Goal: Task Accomplishment & Management: Complete application form

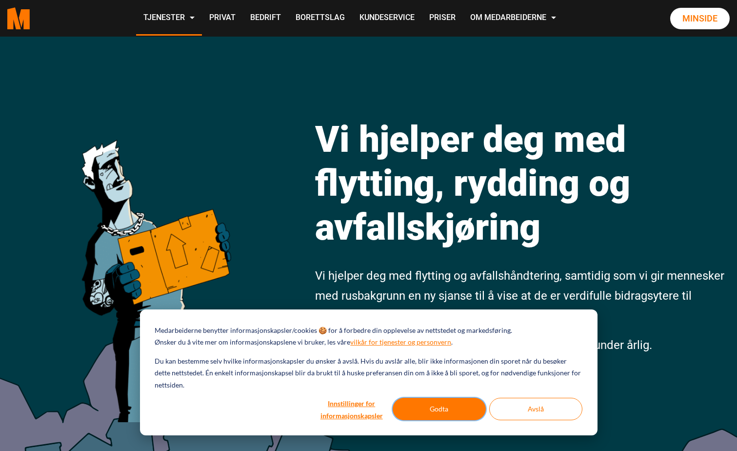
click at [429, 409] on button "Godta" at bounding box center [439, 408] width 93 height 22
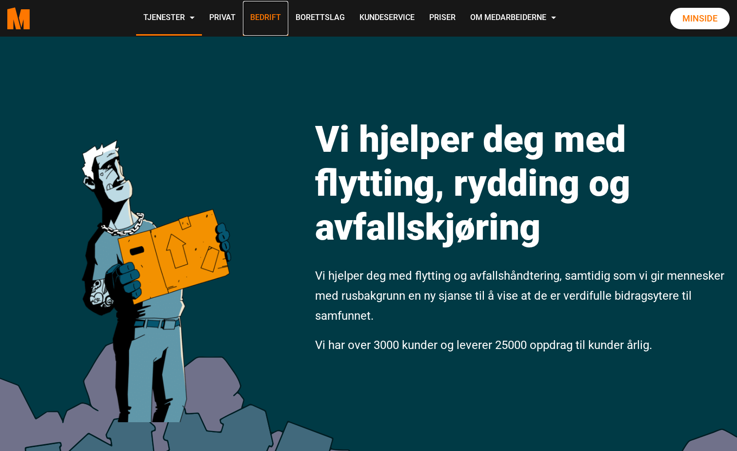
click at [260, 18] on link "Bedrift" at bounding box center [265, 18] width 45 height 35
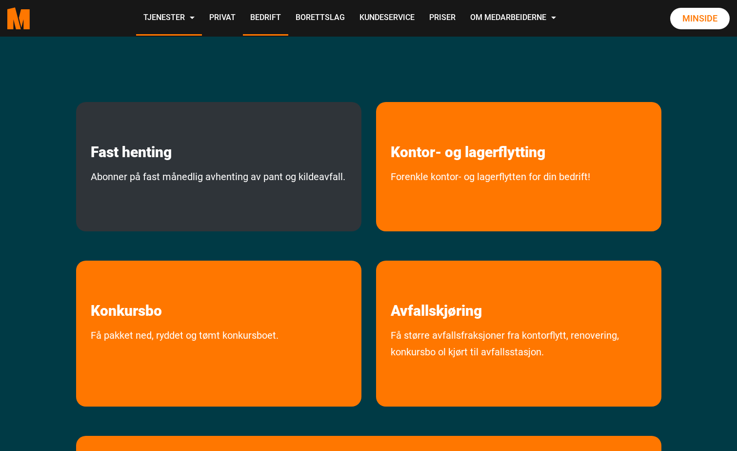
scroll to position [293, 0]
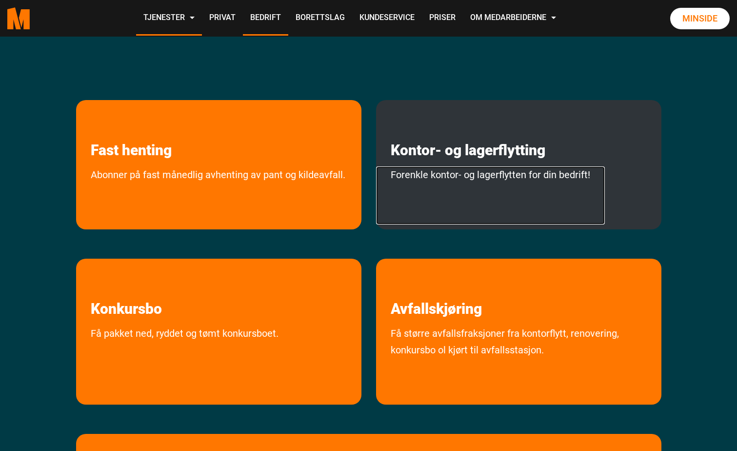
click at [483, 177] on link "Forenkle kontor- og lagerflytten for din bedrift!" at bounding box center [490, 195] width 229 height 58
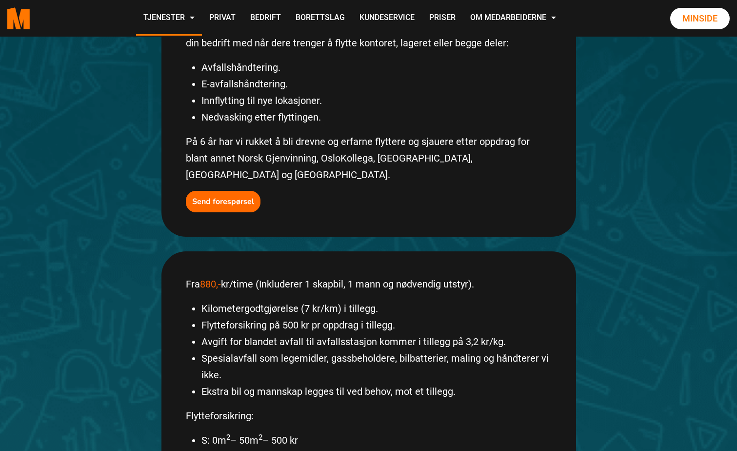
scroll to position [98, 0]
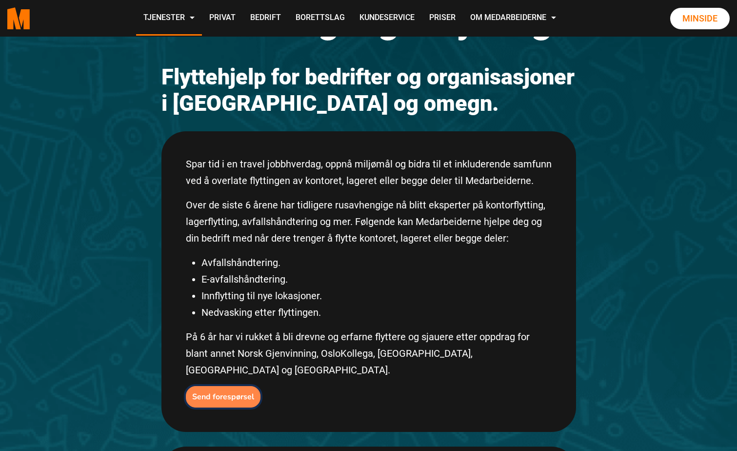
click at [229, 391] on b "Send forespørsel" at bounding box center [223, 396] width 62 height 11
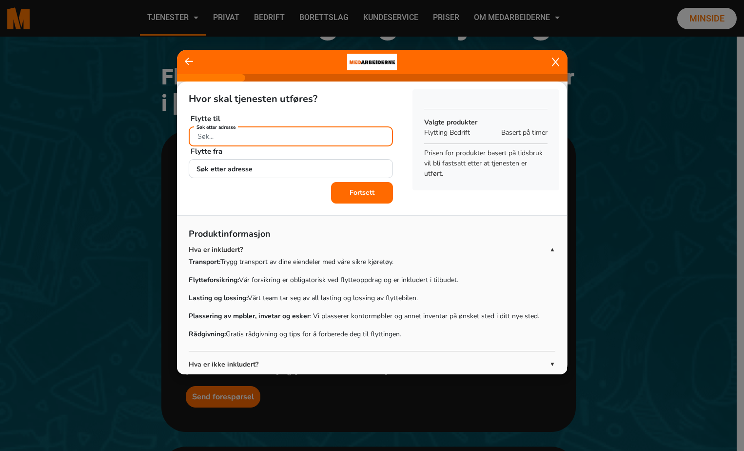
click at [271, 136] on input "Søk etter adresse" at bounding box center [291, 136] width 204 height 20
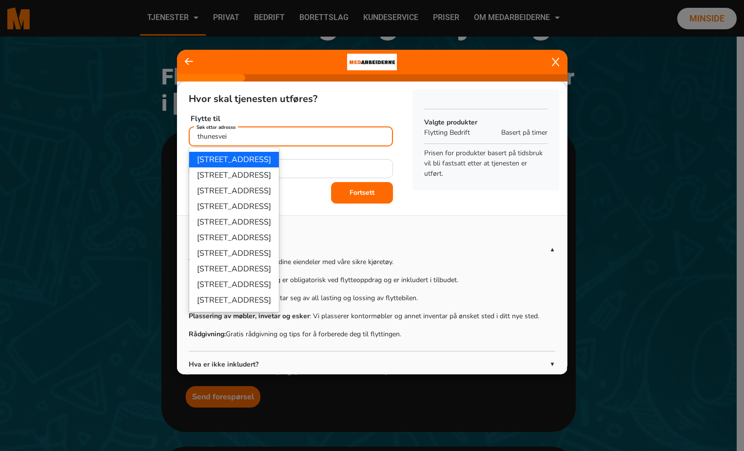
click at [257, 158] on ngb-highlight "Thunes vei 1, 0274 Oslo" at bounding box center [234, 159] width 74 height 11
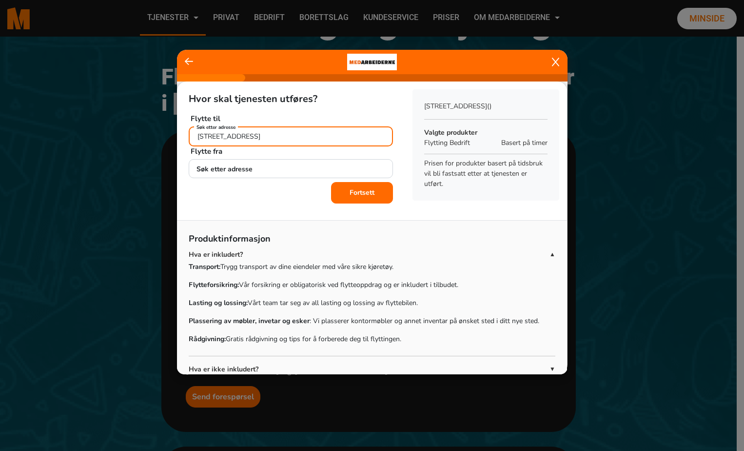
type input "Thunes vei 1, 0274 Oslo"
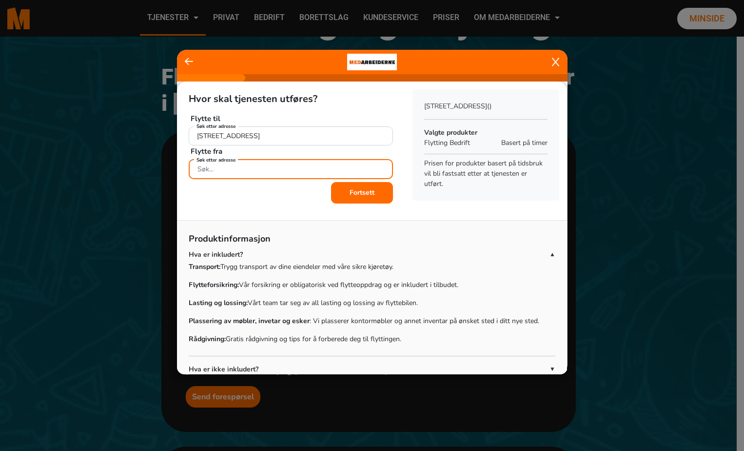
click at [251, 171] on input "Søk etter adresse" at bounding box center [291, 169] width 204 height 20
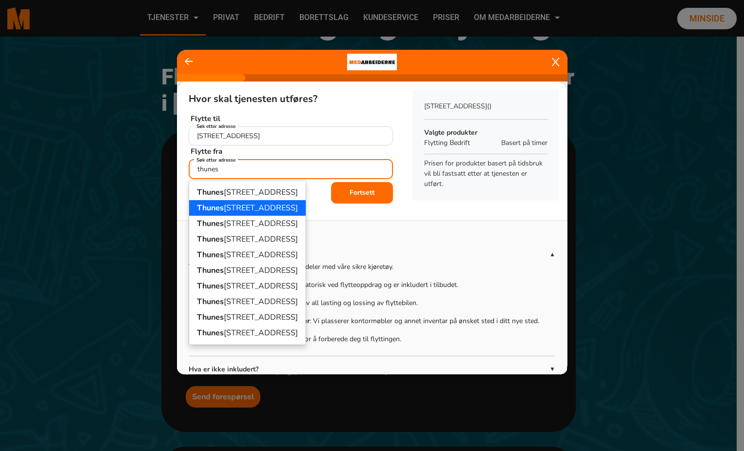
click at [255, 205] on ngb-highlight "Thunes vei 2, 0274 Oslo" at bounding box center [247, 207] width 101 height 11
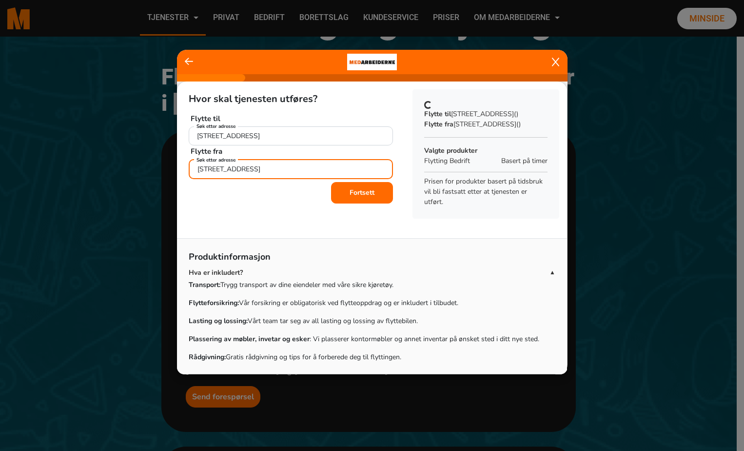
type input "Thunes vei 2, 0274 Oslo"
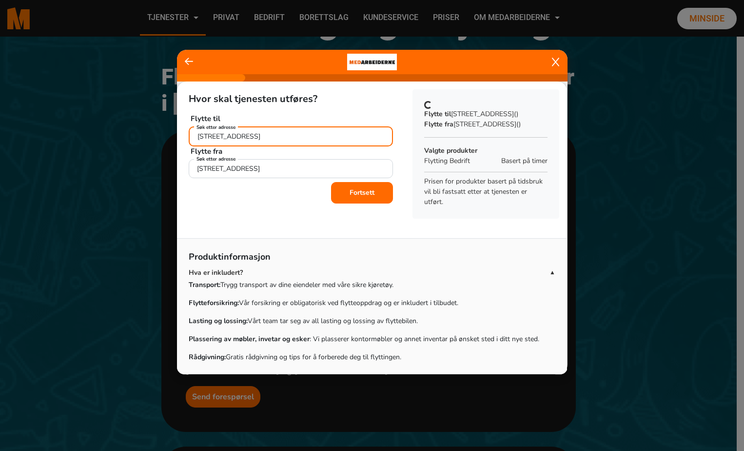
click at [226, 134] on input "Thunes vei 1, 0274 Oslo" at bounding box center [291, 136] width 204 height 20
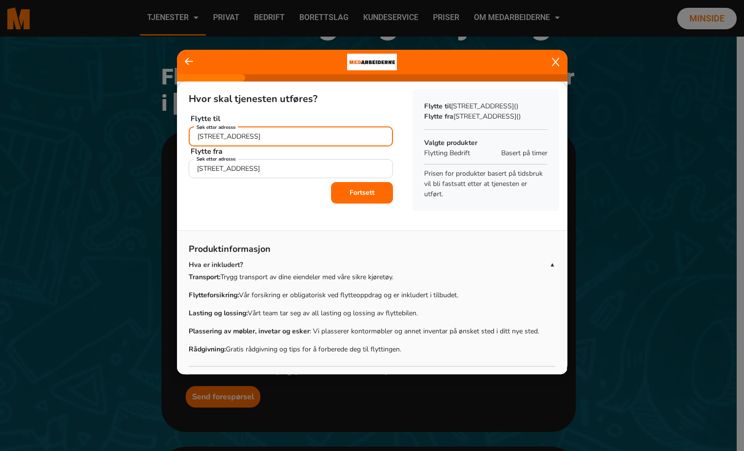
click at [237, 136] on input "Thunes vei 1, 0274 Oslo" at bounding box center [291, 136] width 204 height 20
click at [242, 161] on span "Thunes vei 2, 0274 Oslo" at bounding box center [235, 159] width 77 height 11
type input "Thunes vei 2, 0274 Oslo"
click at [350, 194] on b "Fortsett" at bounding box center [362, 192] width 25 height 9
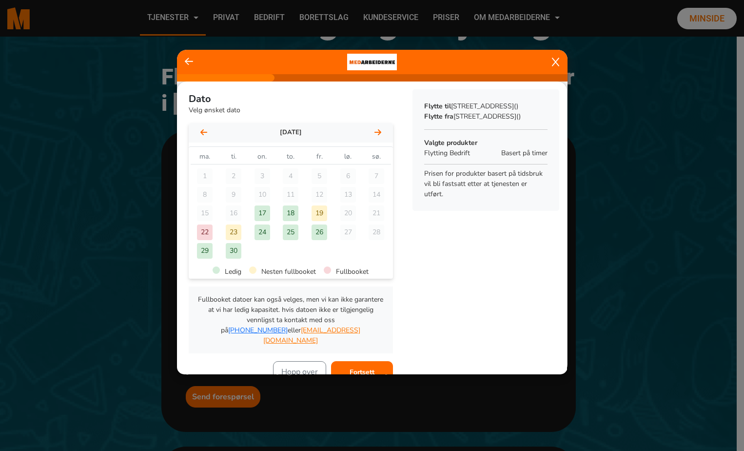
click at [377, 133] on div "september 2025" at bounding box center [291, 133] width 204 height 20
click at [374, 131] on icon at bounding box center [377, 132] width 7 height 8
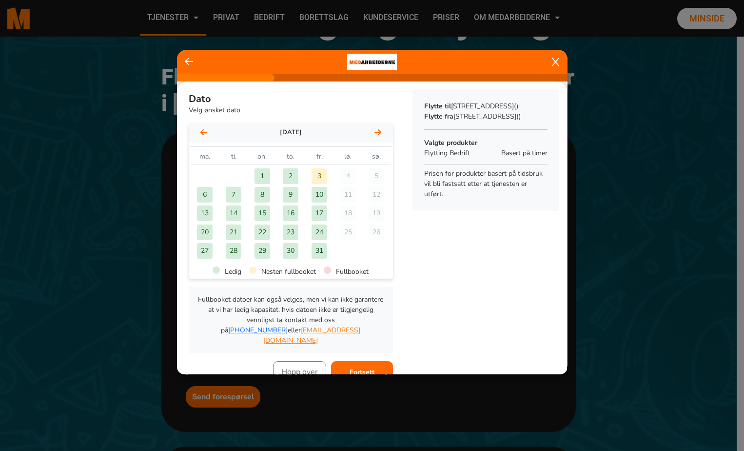
click at [290, 174] on div "2" at bounding box center [291, 176] width 16 height 16
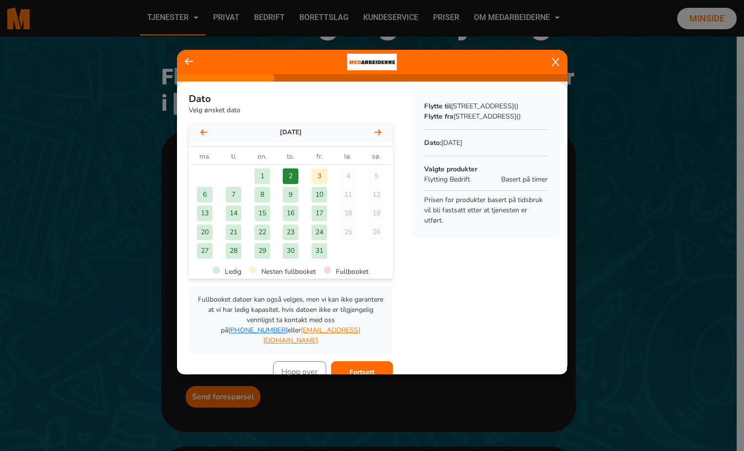
click at [354, 367] on b "Fortsett" at bounding box center [362, 371] width 25 height 9
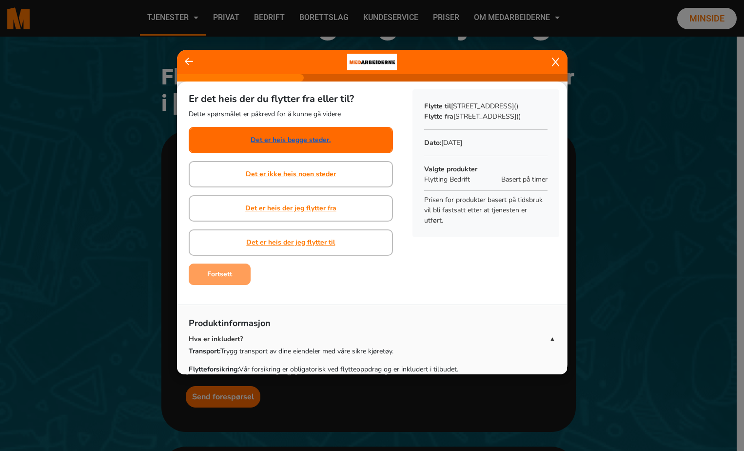
click at [275, 143] on link "Det er heis begge steder." at bounding box center [291, 140] width 80 height 10
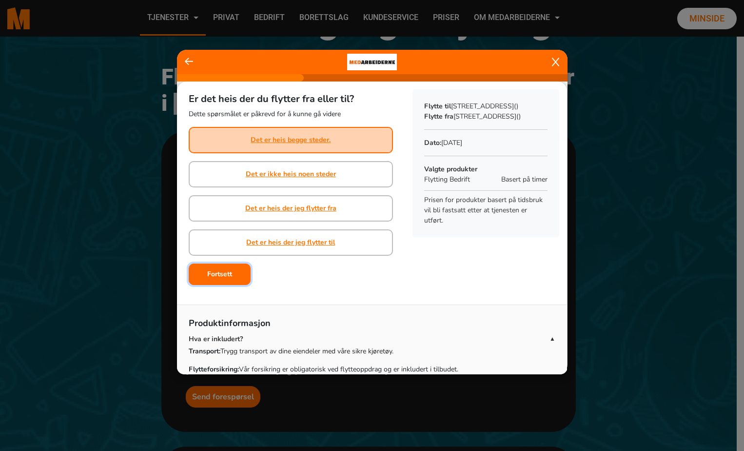
click at [219, 275] on b "Fortsett" at bounding box center [219, 273] width 25 height 9
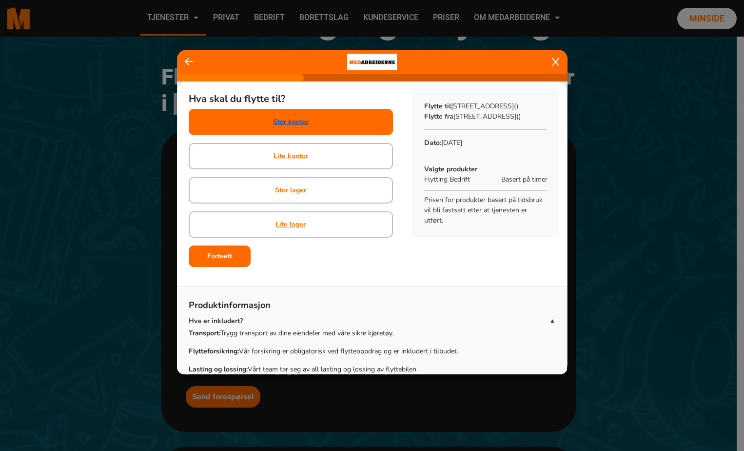
click at [291, 123] on link "Stor kontor" at bounding box center [291, 122] width 36 height 10
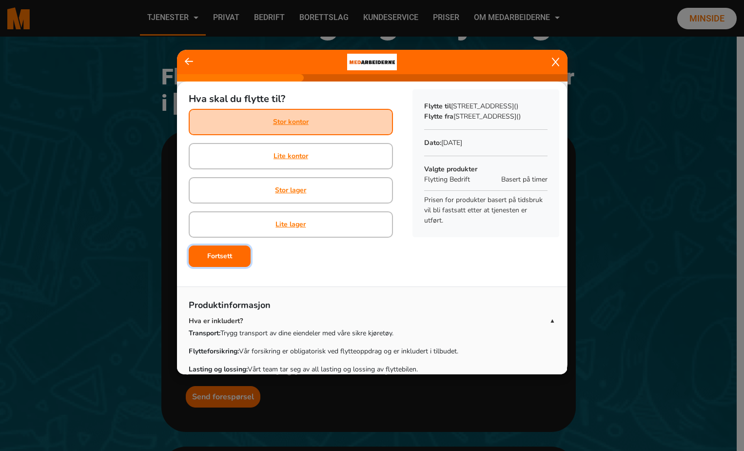
click at [234, 259] on button "Fortsett" at bounding box center [220, 255] width 62 height 21
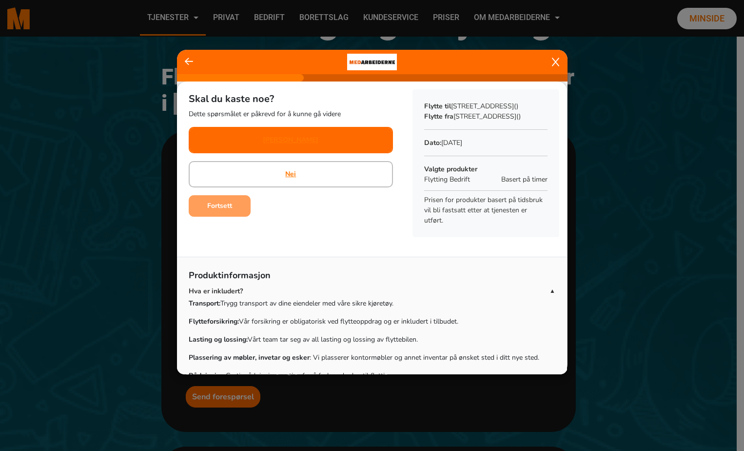
click at [270, 141] on div "Ja" at bounding box center [291, 140] width 204 height 26
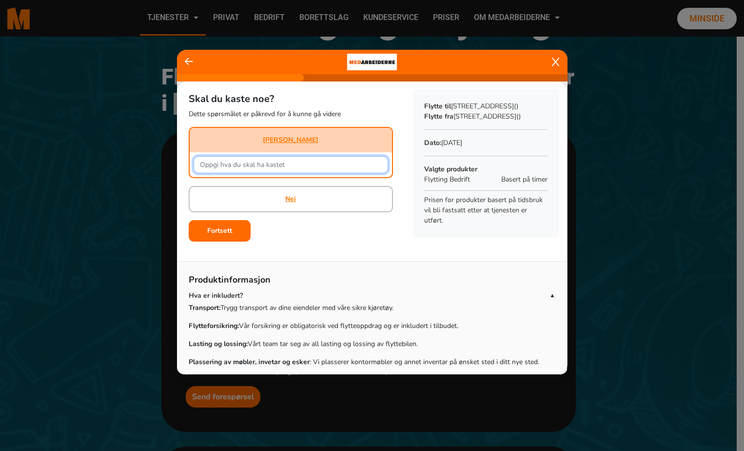
click at [235, 163] on input "text" at bounding box center [291, 164] width 195 height 17
type input "Diverse elektronikk og arkiveringer"
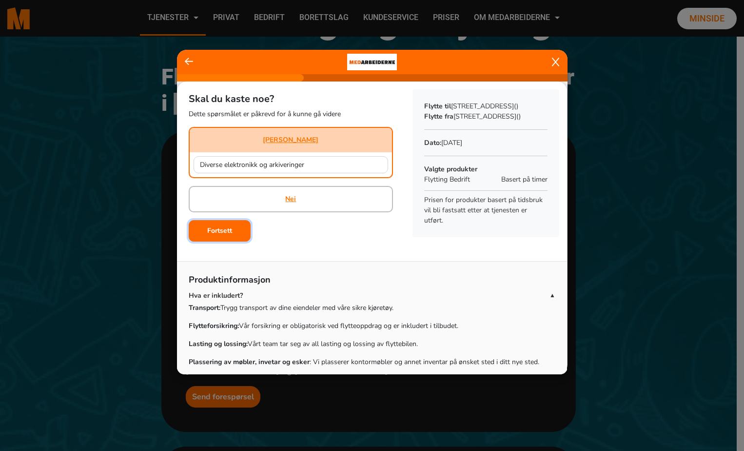
click at [230, 230] on b "Fortsett" at bounding box center [219, 230] width 25 height 9
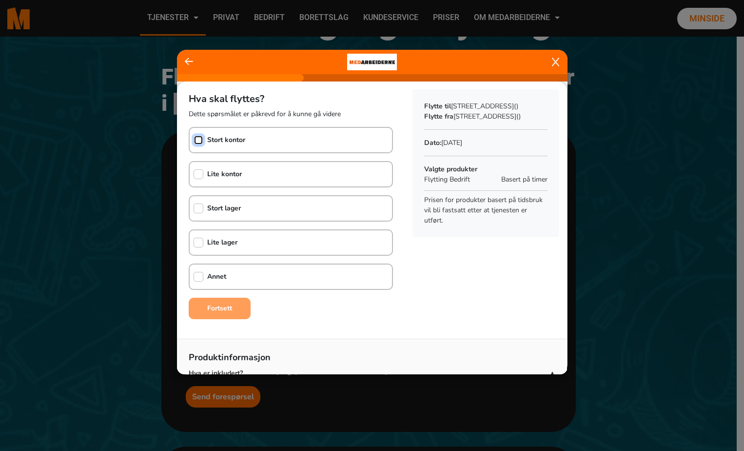
click at [197, 142] on input "checkbox" at bounding box center [199, 140] width 10 height 10
checkbox input "true"
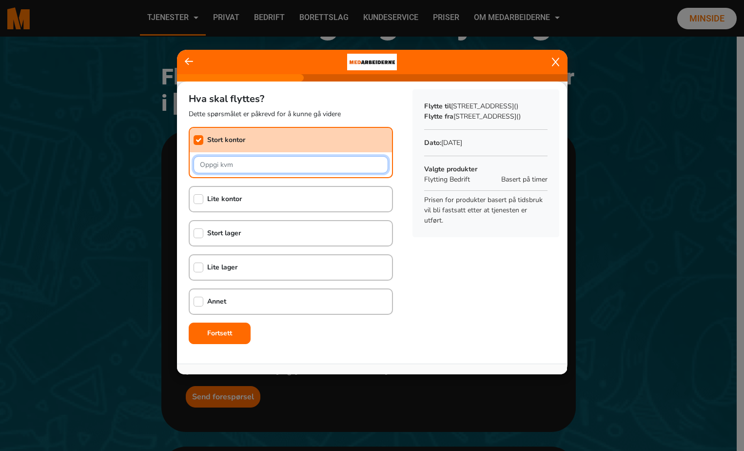
click at [218, 165] on input "text" at bounding box center [291, 164] width 195 height 17
type input "298"
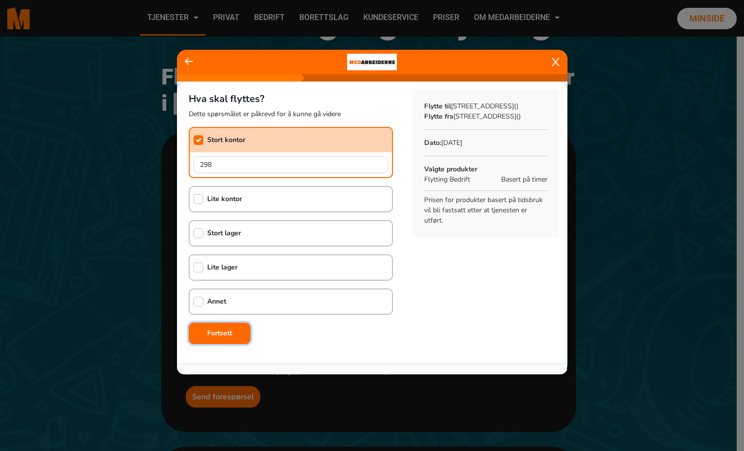
click at [224, 340] on button "Fortsett" at bounding box center [220, 332] width 62 height 21
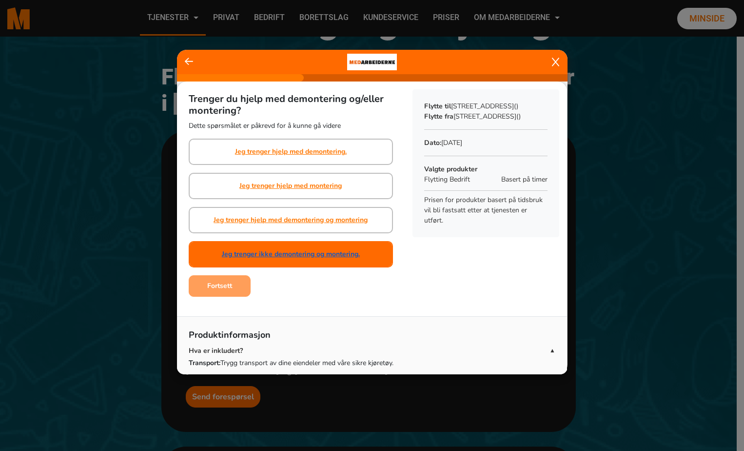
click at [280, 258] on link "Jeg trenger ikke demontering og montering." at bounding box center [291, 254] width 138 height 10
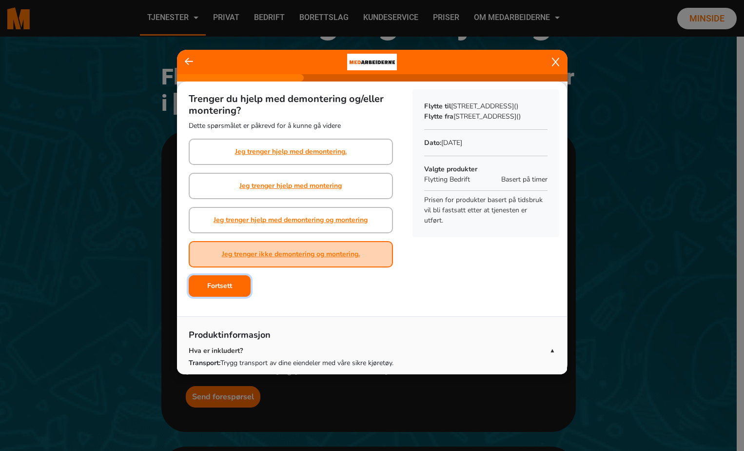
click at [227, 286] on b "Fortsett" at bounding box center [219, 285] width 25 height 9
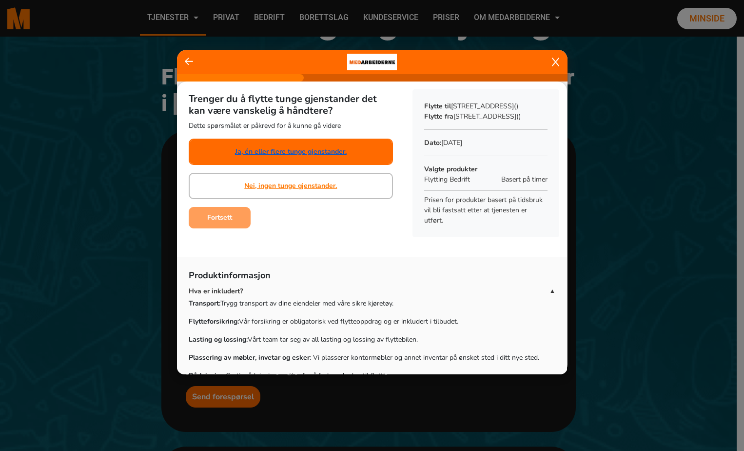
click at [307, 153] on link "Ja, én eller flere tunge gjenstander." at bounding box center [291, 151] width 112 height 10
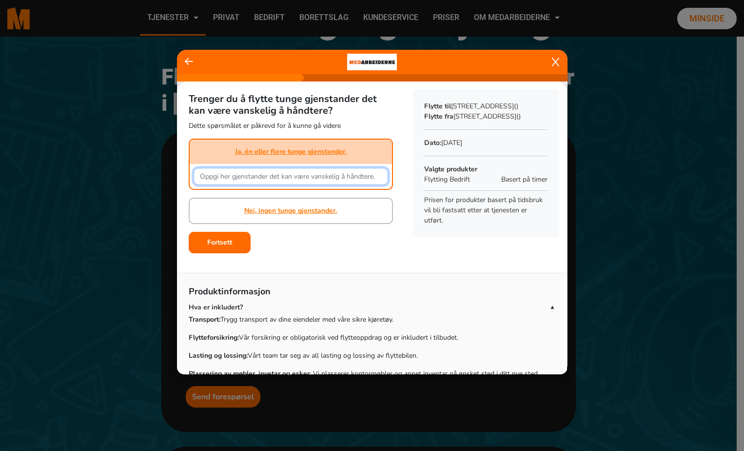
click at [296, 180] on input "text" at bounding box center [291, 176] width 195 height 17
type input "Kontorborder / kopimaskin / kontorstoler"
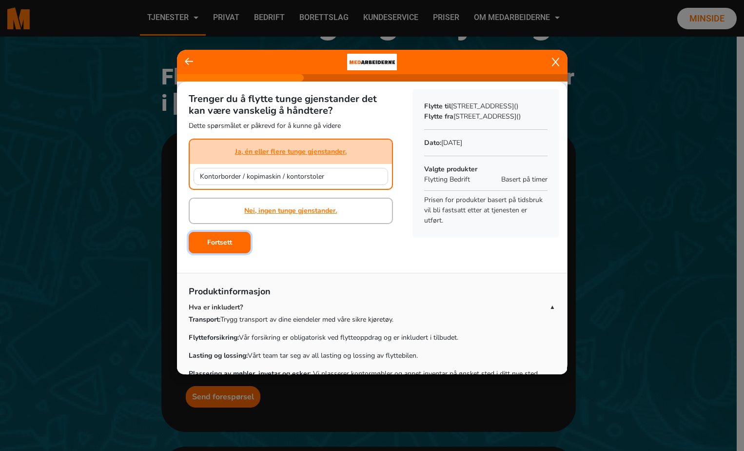
click at [224, 241] on b "Fortsett" at bounding box center [219, 241] width 25 height 9
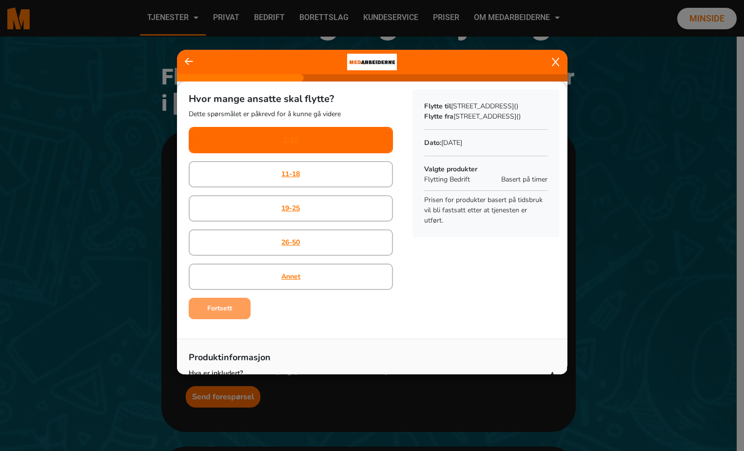
click at [283, 148] on div "1-10" at bounding box center [290, 140] width 15 height 24
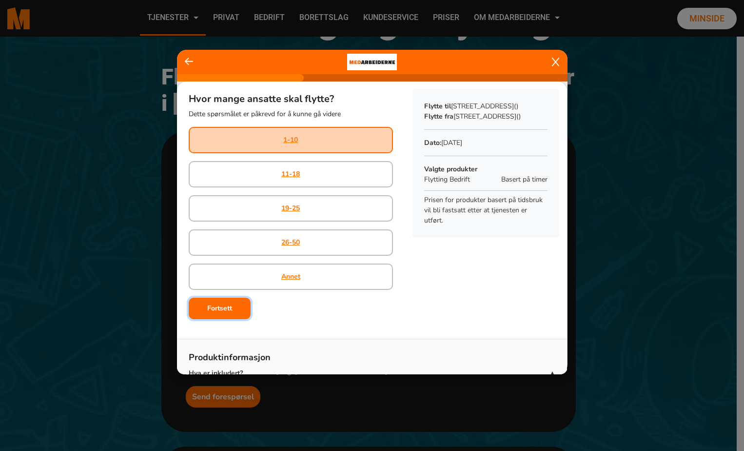
click at [220, 308] on b "Fortsett" at bounding box center [219, 307] width 25 height 9
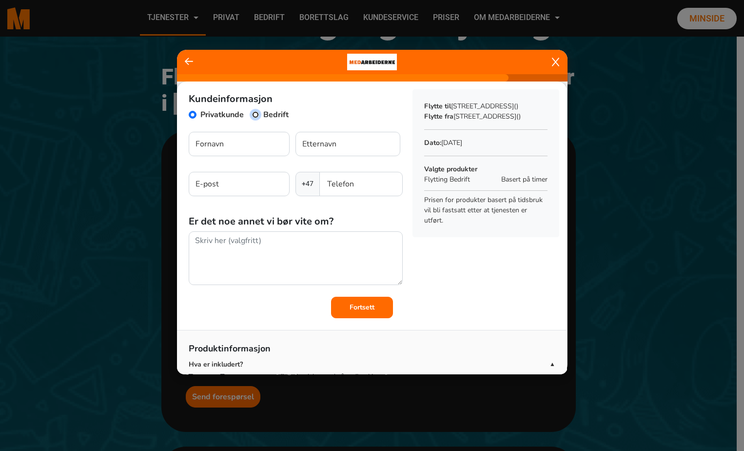
click at [255, 114] on input "Bedrift" at bounding box center [256, 115] width 8 height 8
radio input "true"
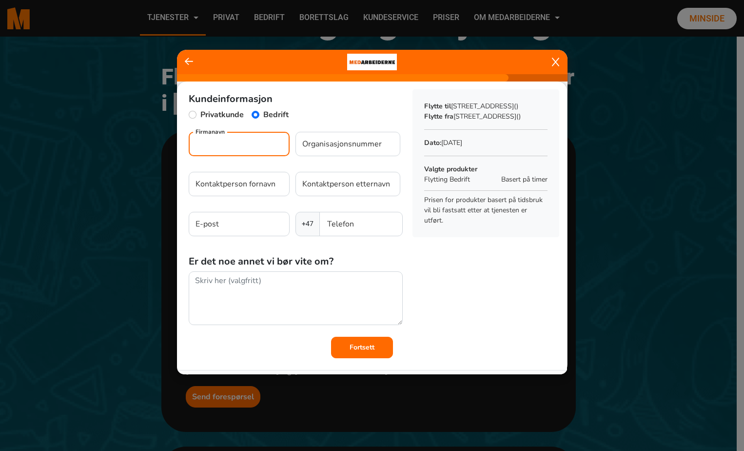
click at [242, 139] on input "Firmanavn" at bounding box center [239, 144] width 101 height 24
type input "REVISJONSPARTNER AS"
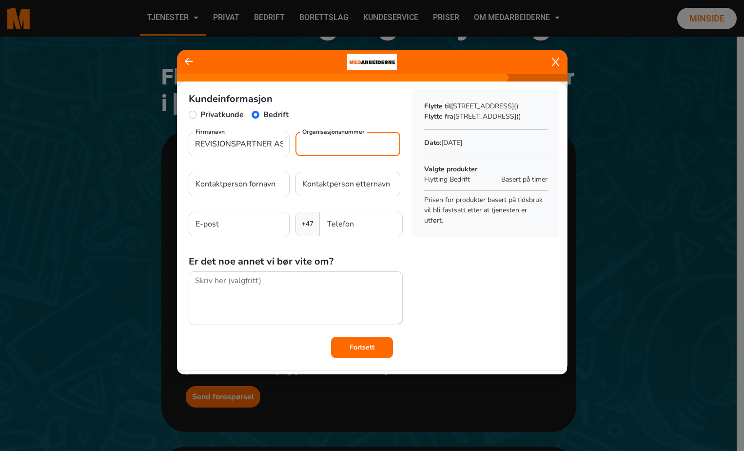
type input "REVISJONS"
type input "REVISJONSPARTNER AS"
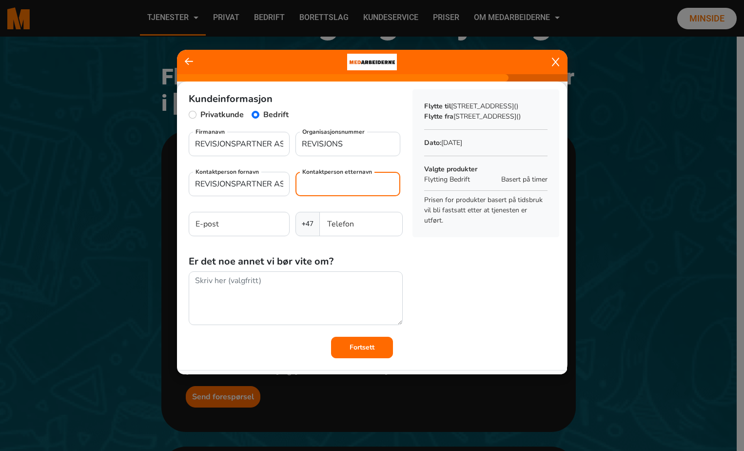
type input "REVISJONSPARTNER AS"
type input "ny@revisjonspartner.no"
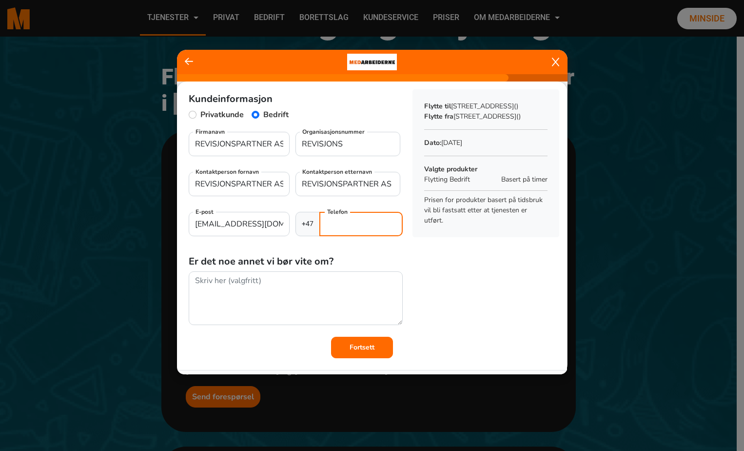
type input "48344798"
click at [350, 148] on input "REVISJONS" at bounding box center [347, 144] width 105 height 24
drag, startPoint x: 354, startPoint y: 145, endPoint x: 284, endPoint y: 143, distance: 70.3
click at [284, 143] on div "REVISJONSPARTNER AS Firmanavn REVISJONS Organisasjonsnummer" at bounding box center [296, 148] width 214 height 32
type input "96"
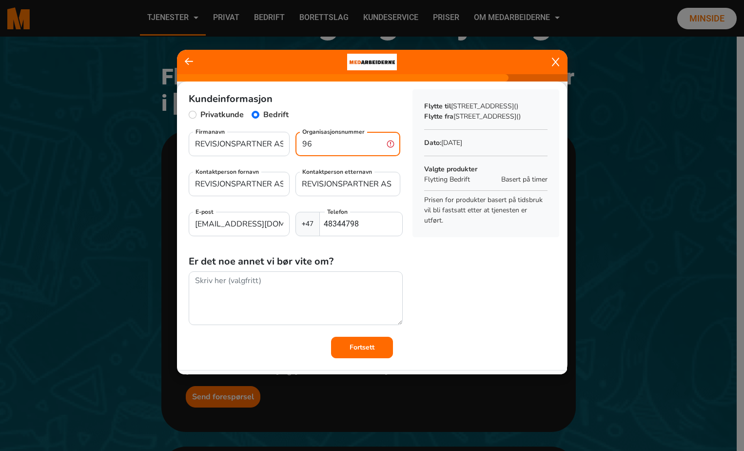
drag, startPoint x: 321, startPoint y: 143, endPoint x: 299, endPoint y: 146, distance: 21.7
click at [299, 146] on input "96" at bounding box center [347, 144] width 105 height 24
paste input "967645354"
type input "967645354"
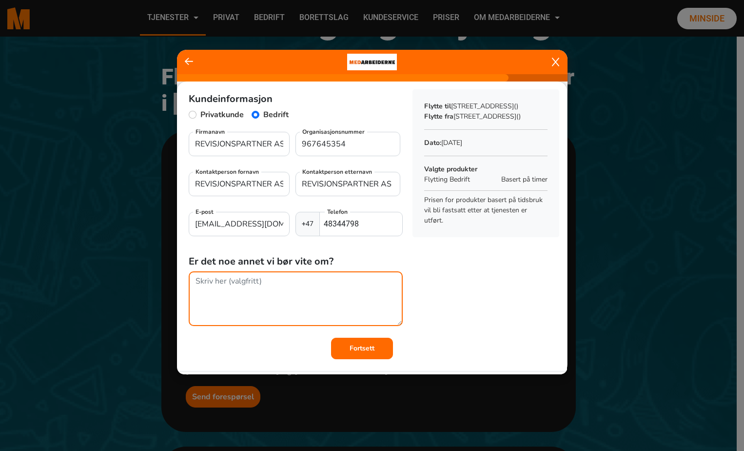
click at [330, 293] on textarea at bounding box center [296, 298] width 214 height 55
type textarea "V"
type textarea "Ja, når kontorbordene flyttes er det viktig at det ikke kommer skade på glassve…"
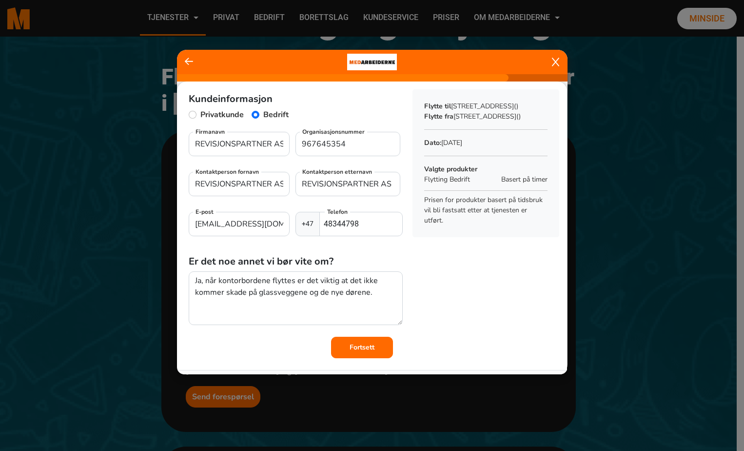
click at [350, 347] on b "Fortsett" at bounding box center [362, 346] width 25 height 9
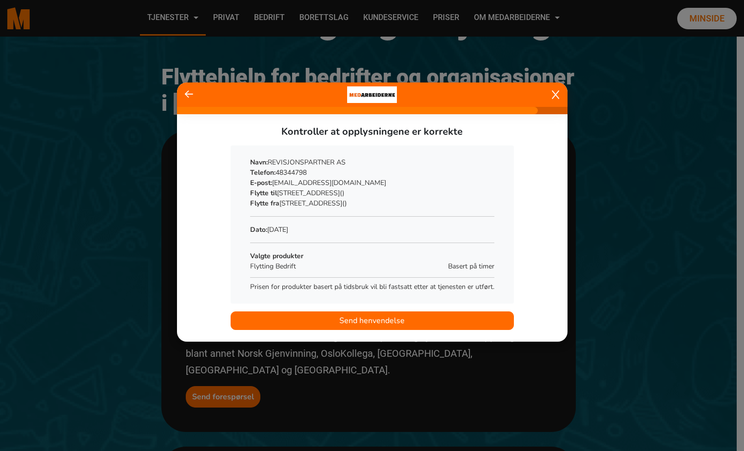
click at [337, 320] on button "Send henvendelse" at bounding box center [372, 320] width 283 height 19
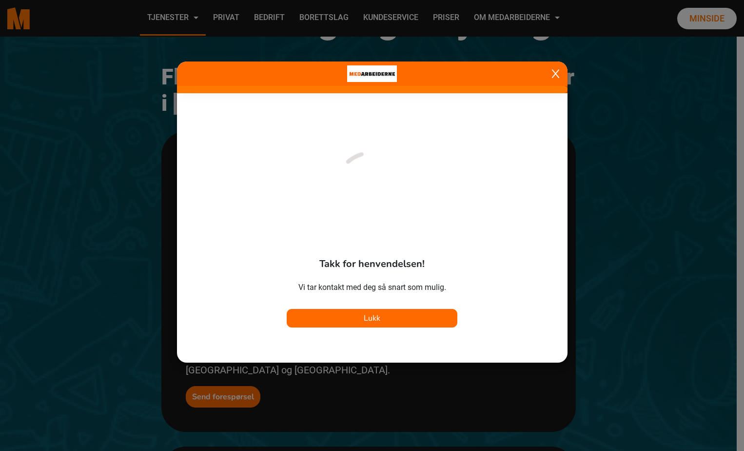
click at [337, 320] on button "Lukk" at bounding box center [372, 318] width 171 height 19
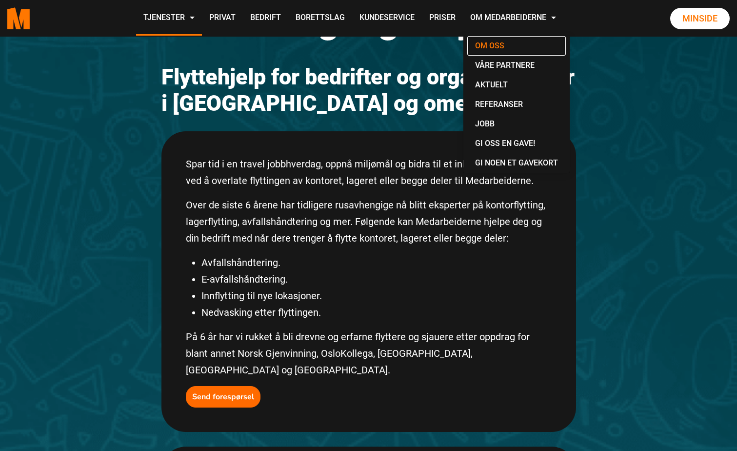
click at [501, 44] on link "Om oss" at bounding box center [516, 46] width 98 height 20
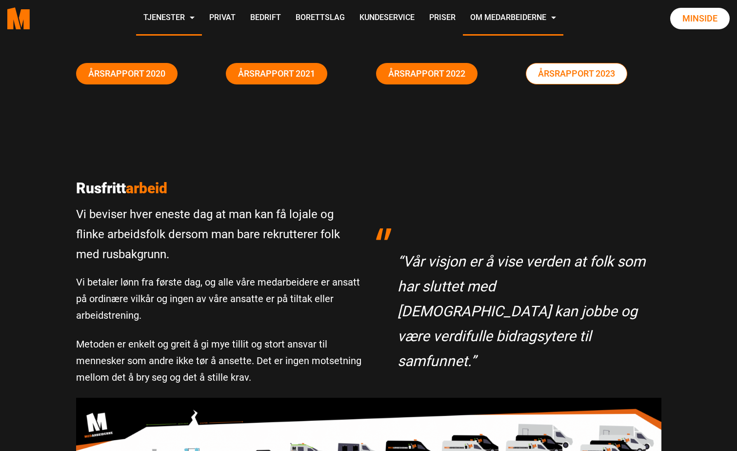
scroll to position [195, 0]
